Goal: Task Accomplishment & Management: Manage account settings

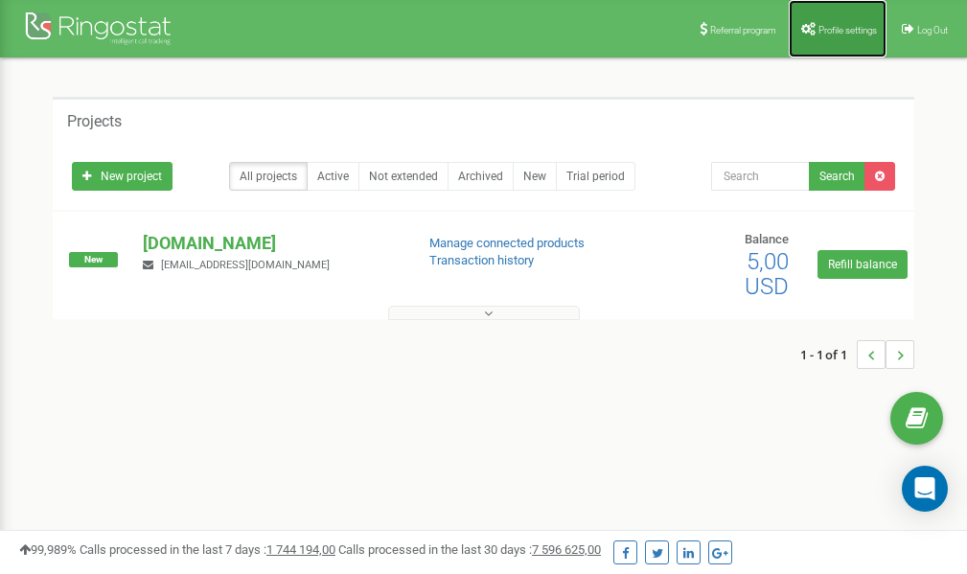
click at [847, 25] on span "Profile settings" at bounding box center [847, 30] width 58 height 11
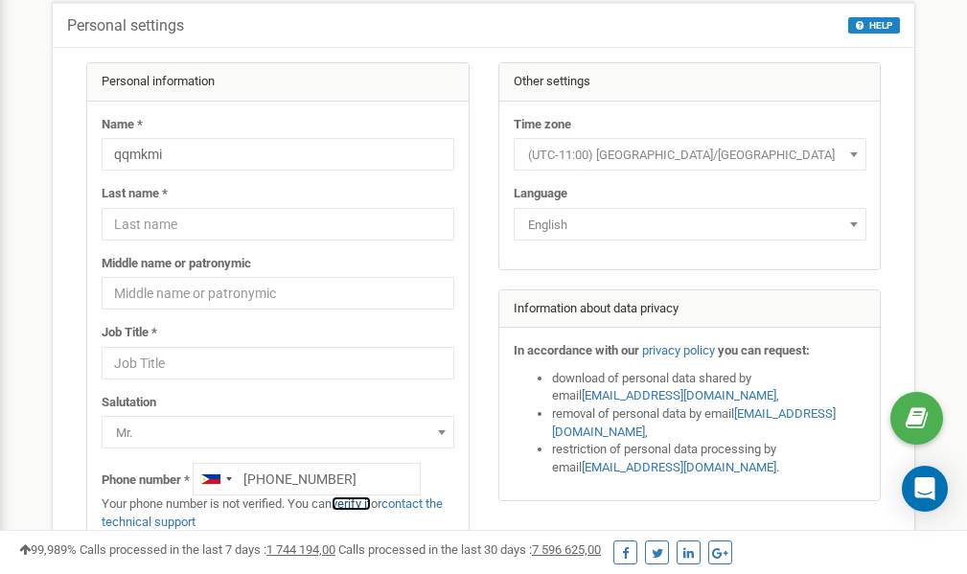
click at [358, 505] on link "verify it" at bounding box center [350, 503] width 39 height 14
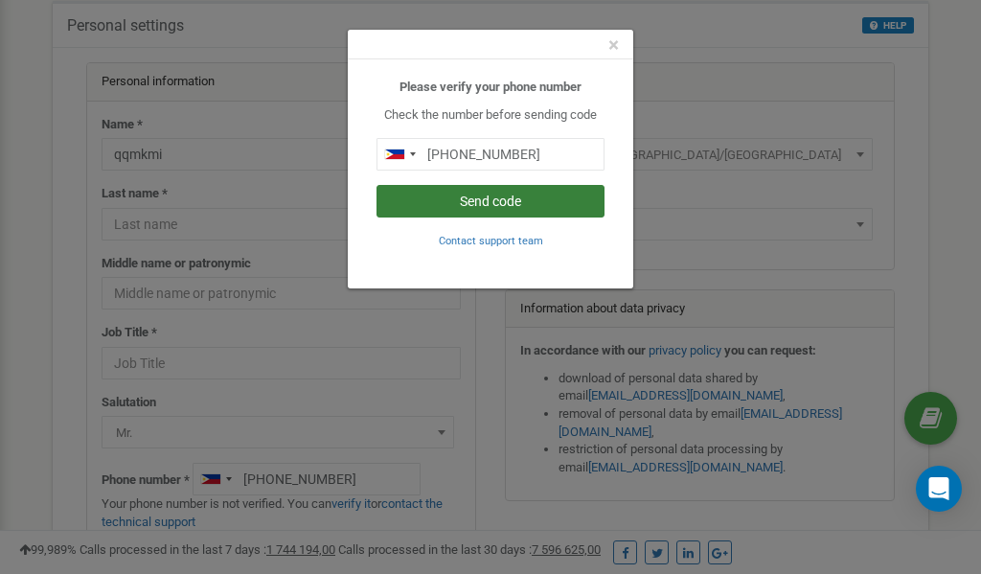
click at [446, 199] on button "Send code" at bounding box center [491, 201] width 228 height 33
